Goal: Information Seeking & Learning: Learn about a topic

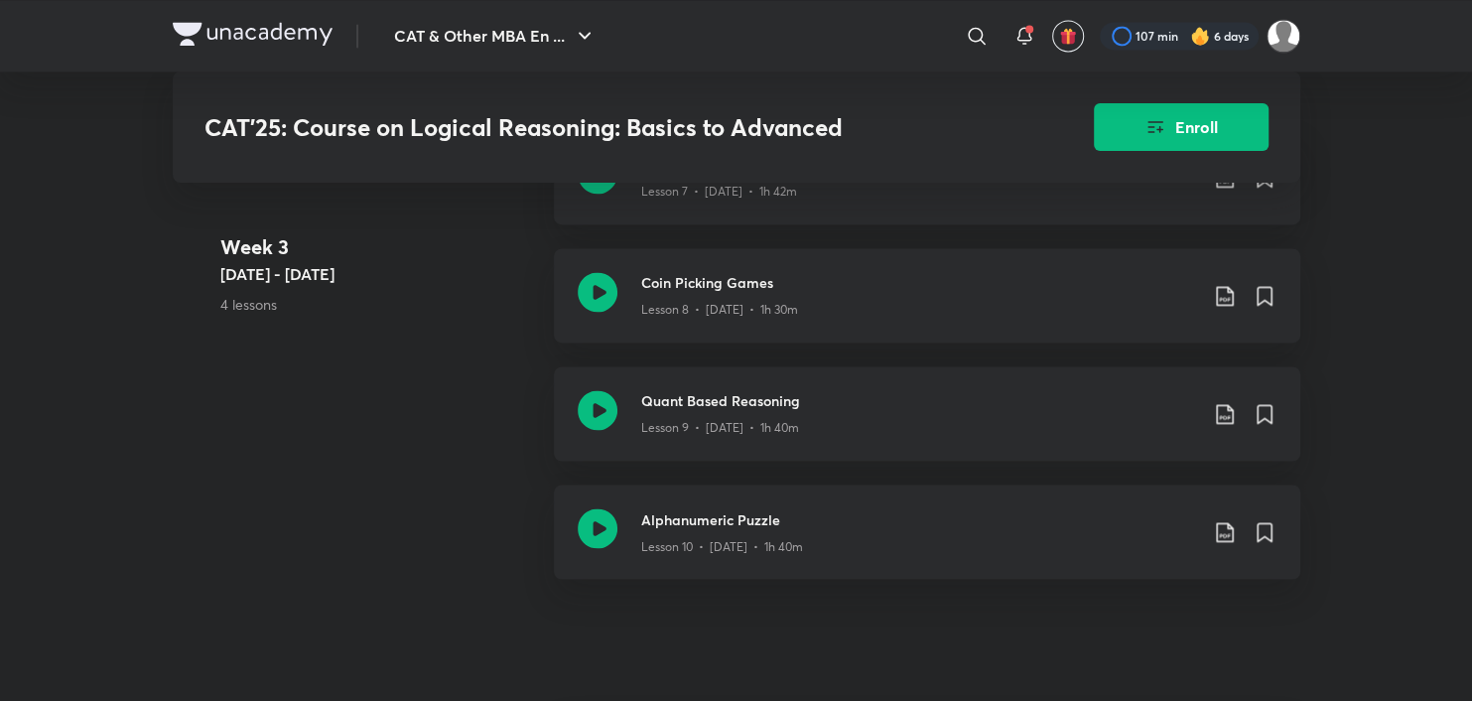
scroll to position [2099, 0]
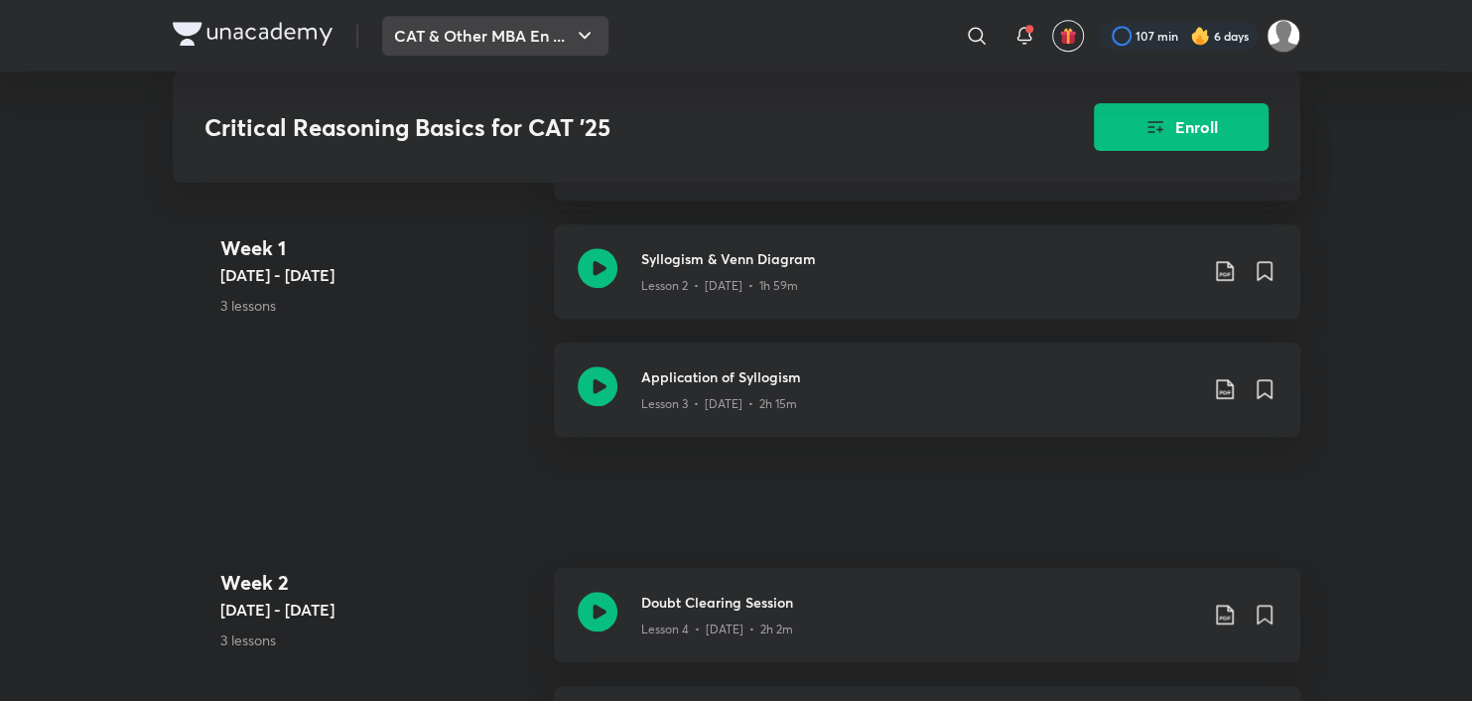
scroll to position [794, 0]
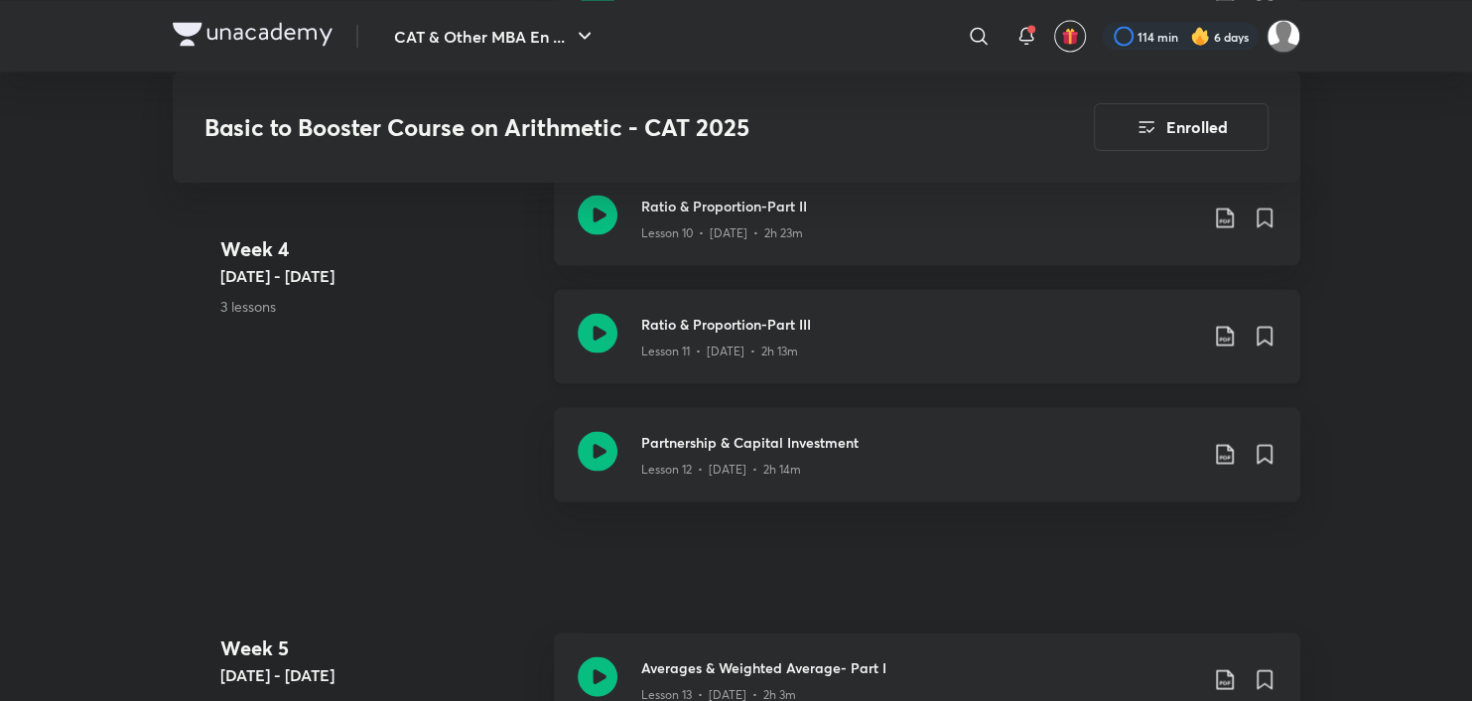
scroll to position [2481, 0]
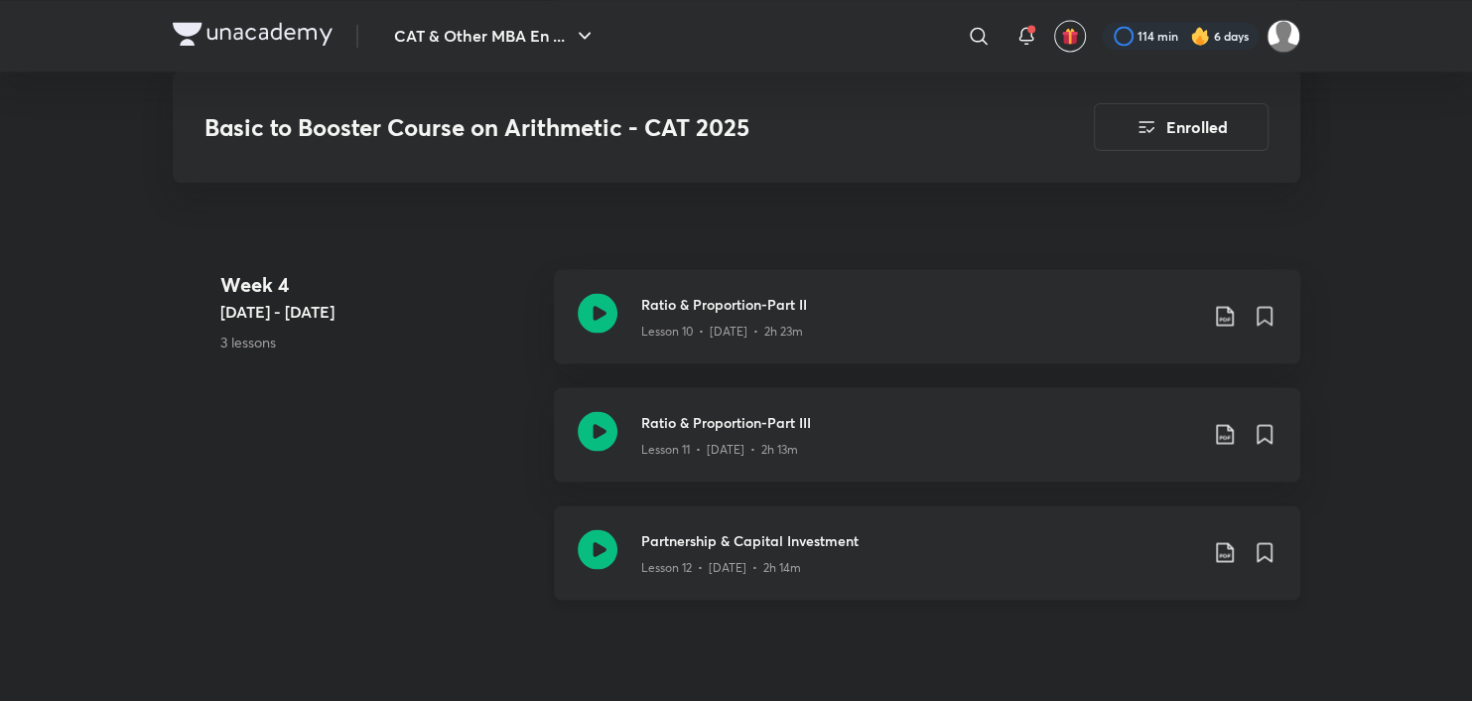
click at [607, 569] on icon at bounding box center [598, 549] width 40 height 40
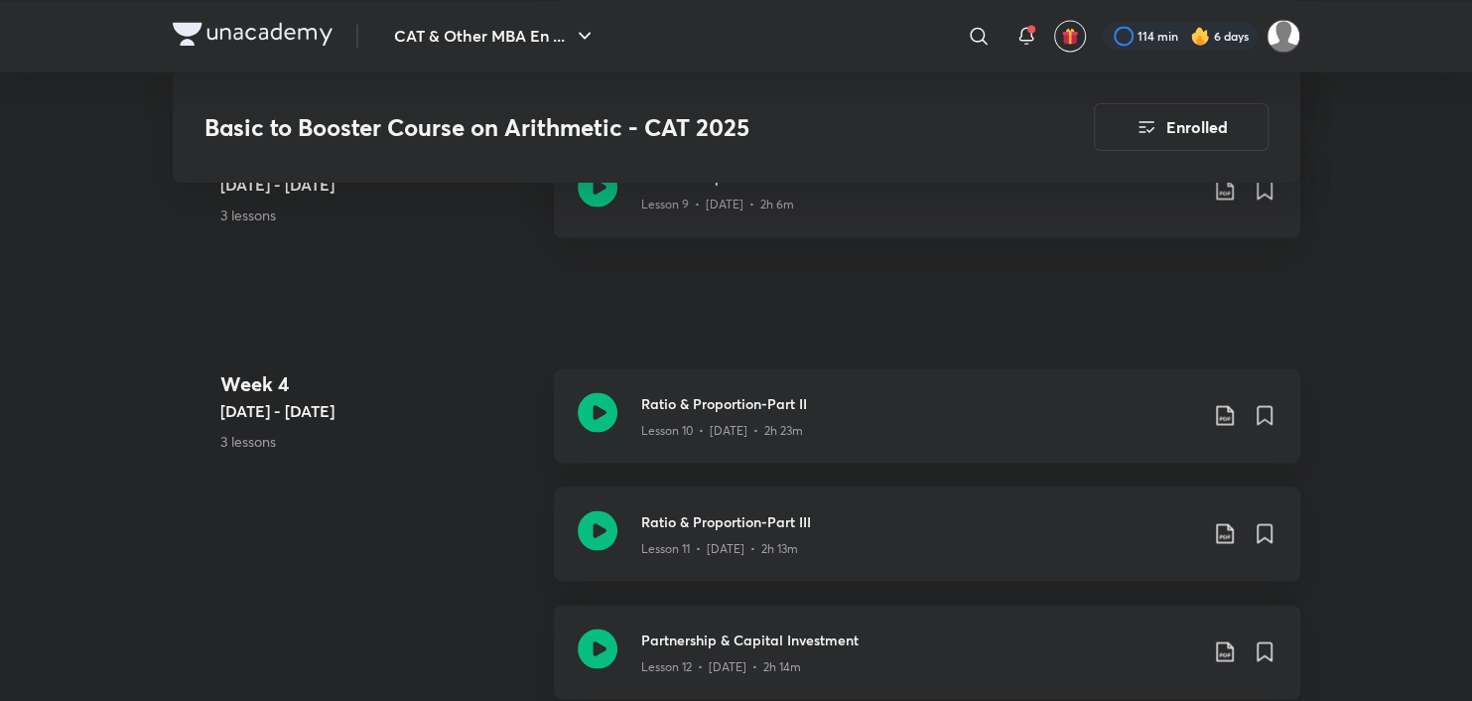
scroll to position [2382, 0]
click at [607, 550] on icon at bounding box center [598, 530] width 40 height 40
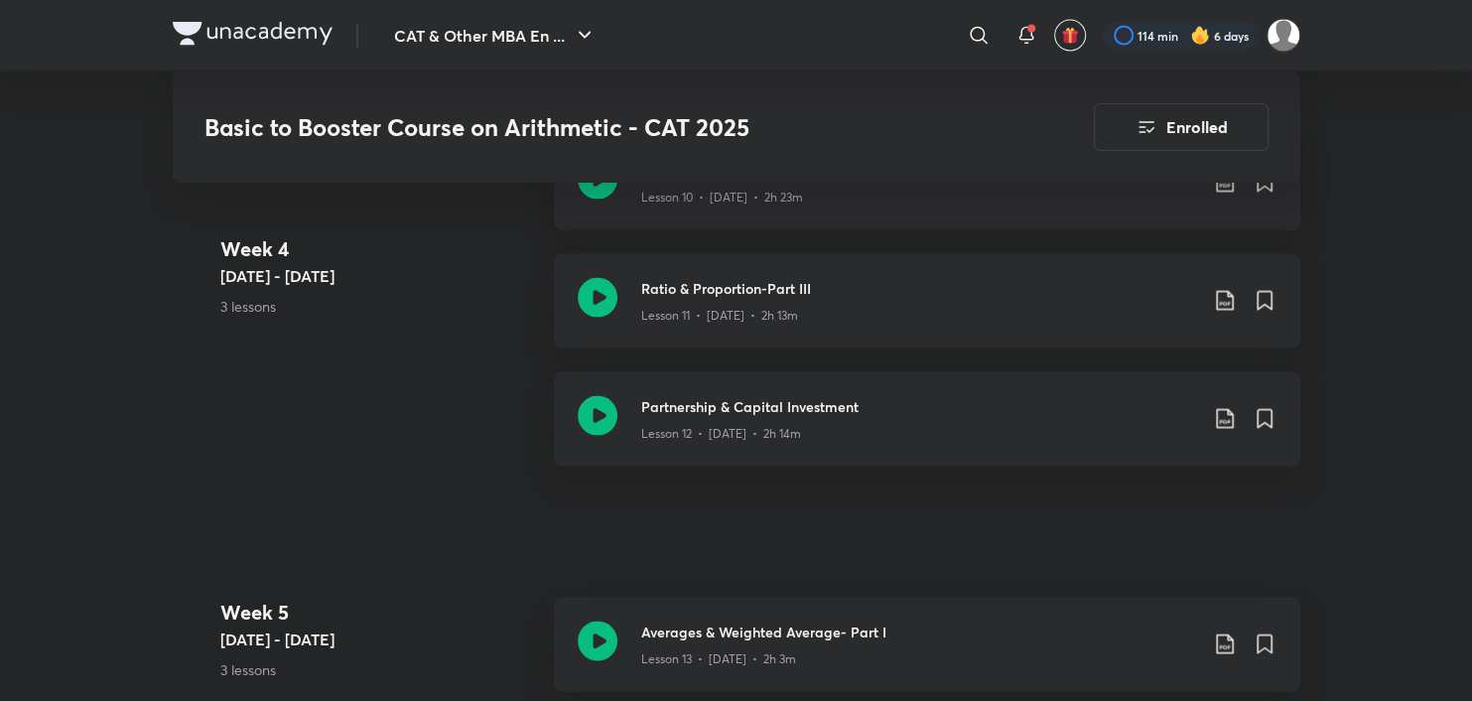
scroll to position [2579, 0]
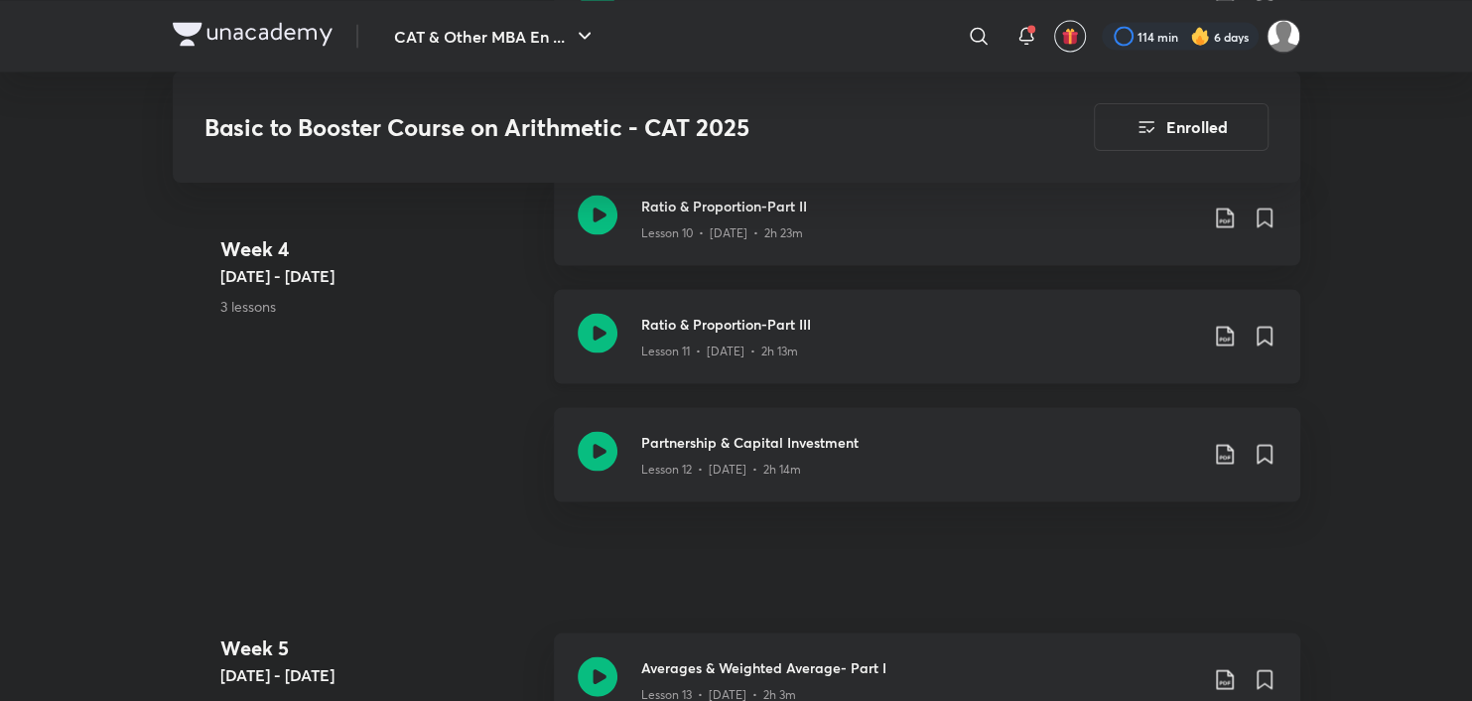
click at [598, 344] on icon at bounding box center [598, 333] width 40 height 40
